Goal: Find contact information: Find contact information

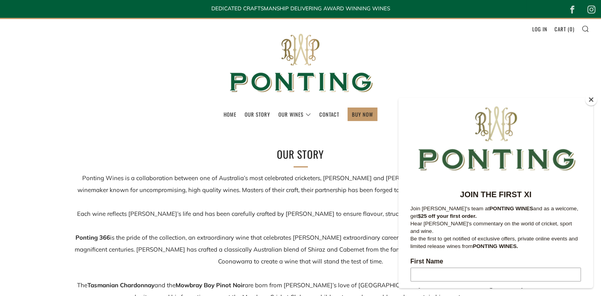
click at [199, 127] on section "Our Story Ponting Wines is a collaboration between one of Australia’s most cele…" at bounding box center [300, 262] width 601 height 273
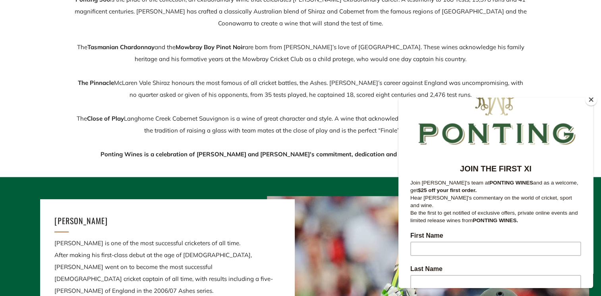
scroll to position [40, 0]
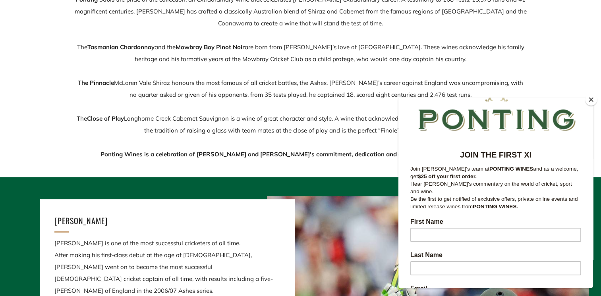
click at [590, 99] on button "Close" at bounding box center [591, 100] width 12 height 12
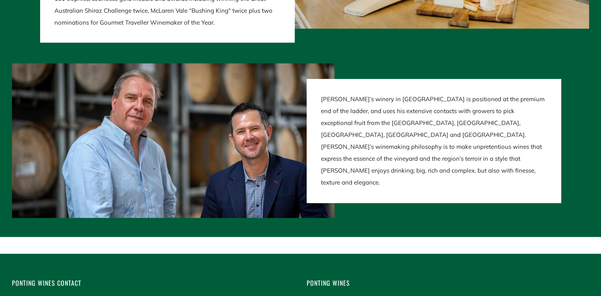
scroll to position [1549, 0]
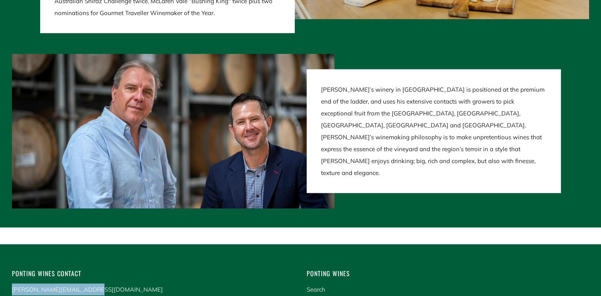
drag, startPoint x: 95, startPoint y: 261, endPoint x: 11, endPoint y: 264, distance: 83.5
drag, startPoint x: 11, startPoint y: 264, endPoint x: 15, endPoint y: 262, distance: 4.3
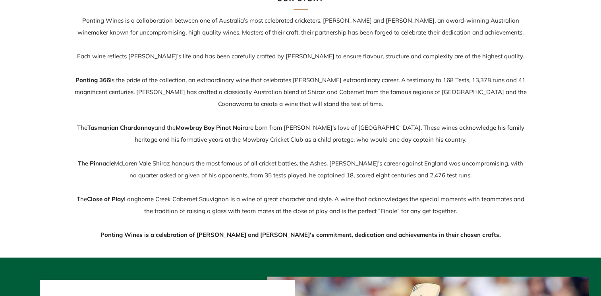
scroll to position [0, 0]
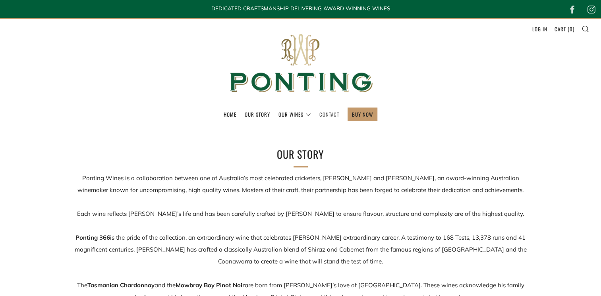
click at [325, 115] on link "Contact" at bounding box center [329, 114] width 20 height 13
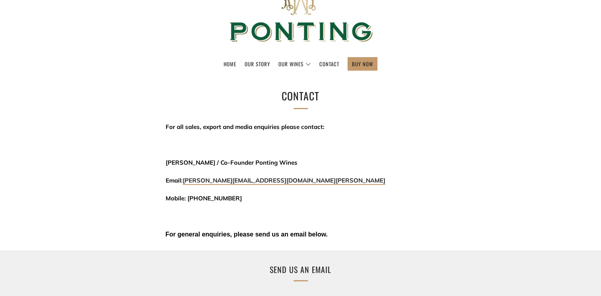
scroll to position [79, 0]
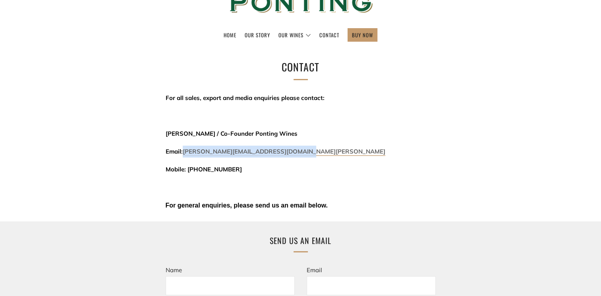
drag, startPoint x: 310, startPoint y: 150, endPoint x: 186, endPoint y: 153, distance: 124.0
click at [186, 153] on p "Email: david@threekingswinemerchants.com.au" at bounding box center [301, 152] width 270 height 12
drag, startPoint x: 186, startPoint y: 153, endPoint x: 190, endPoint y: 152, distance: 4.4
